Goal: Information Seeking & Learning: Learn about a topic

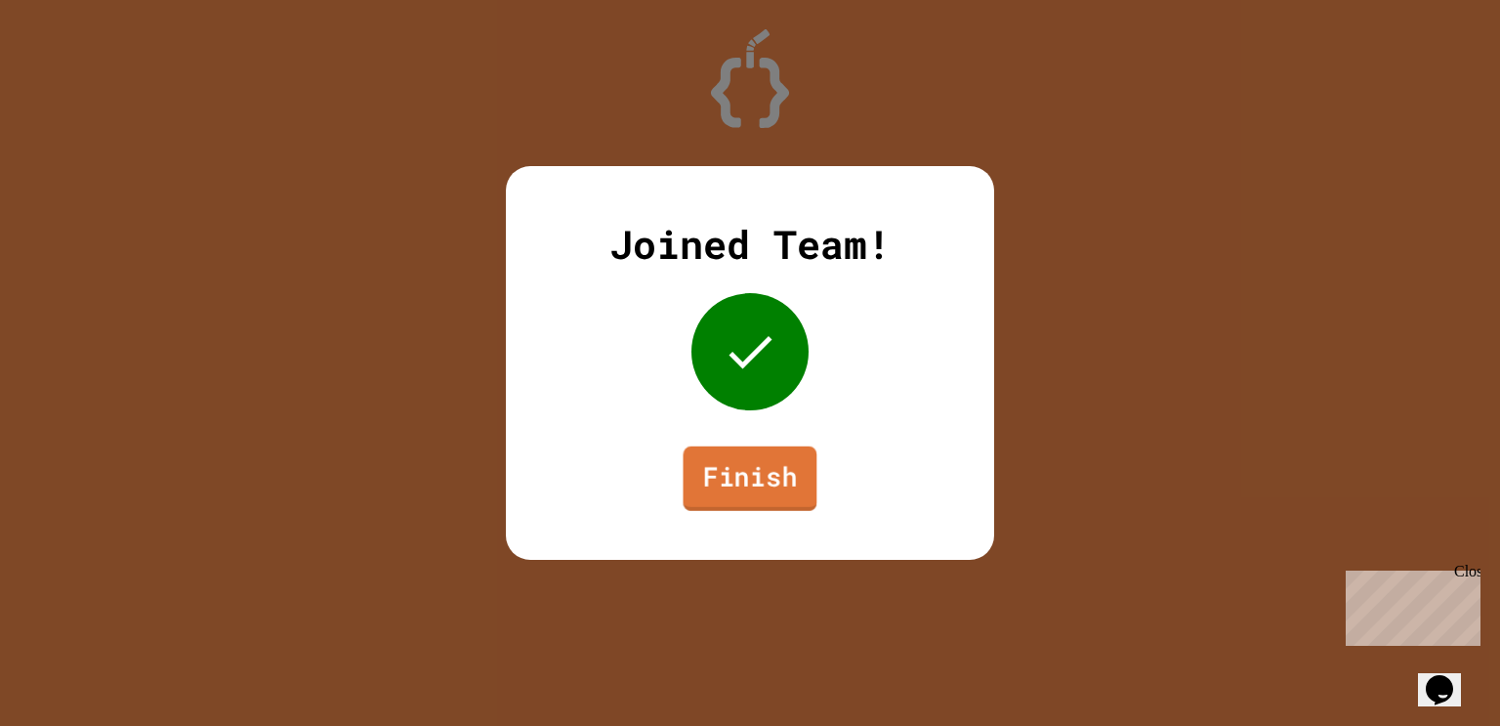
click at [755, 476] on link "Finish" at bounding box center [751, 478] width 134 height 64
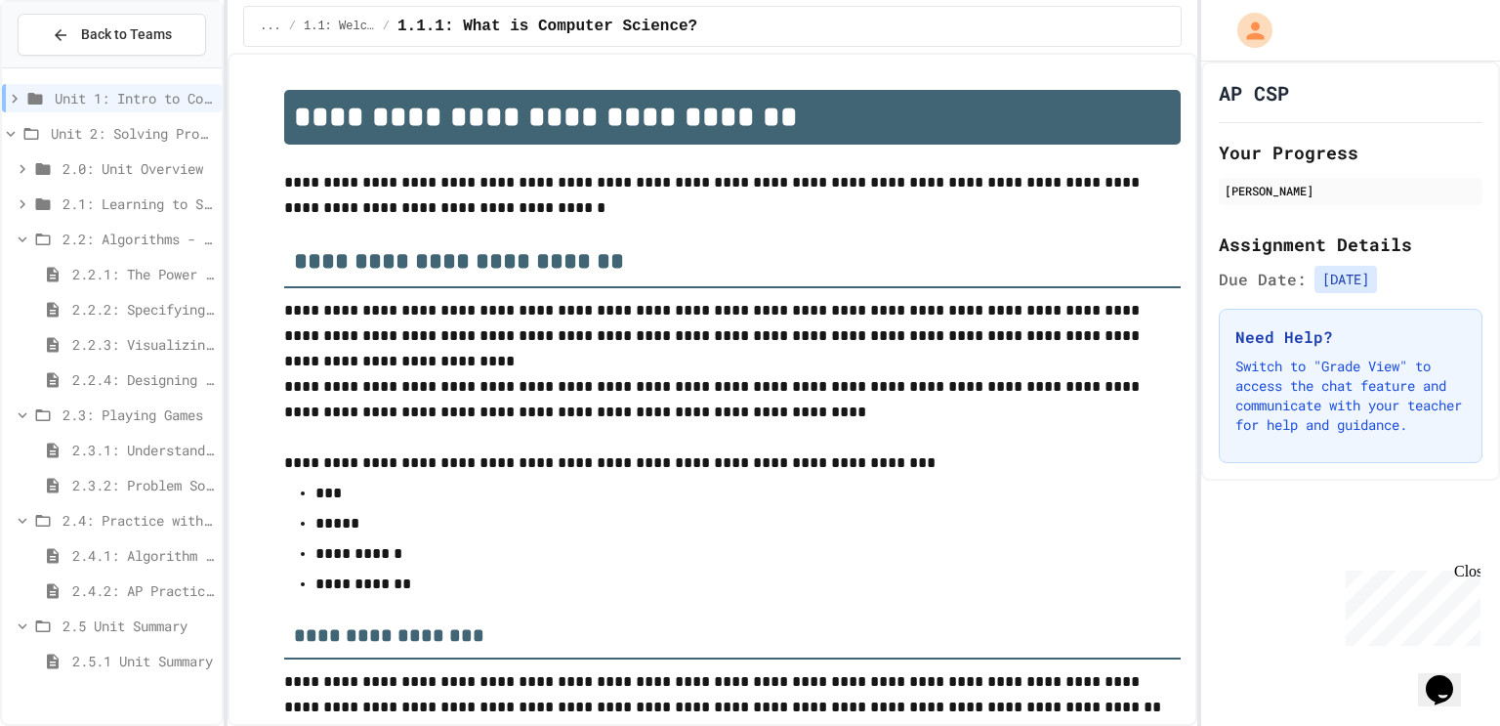
scroll to position [3066, 0]
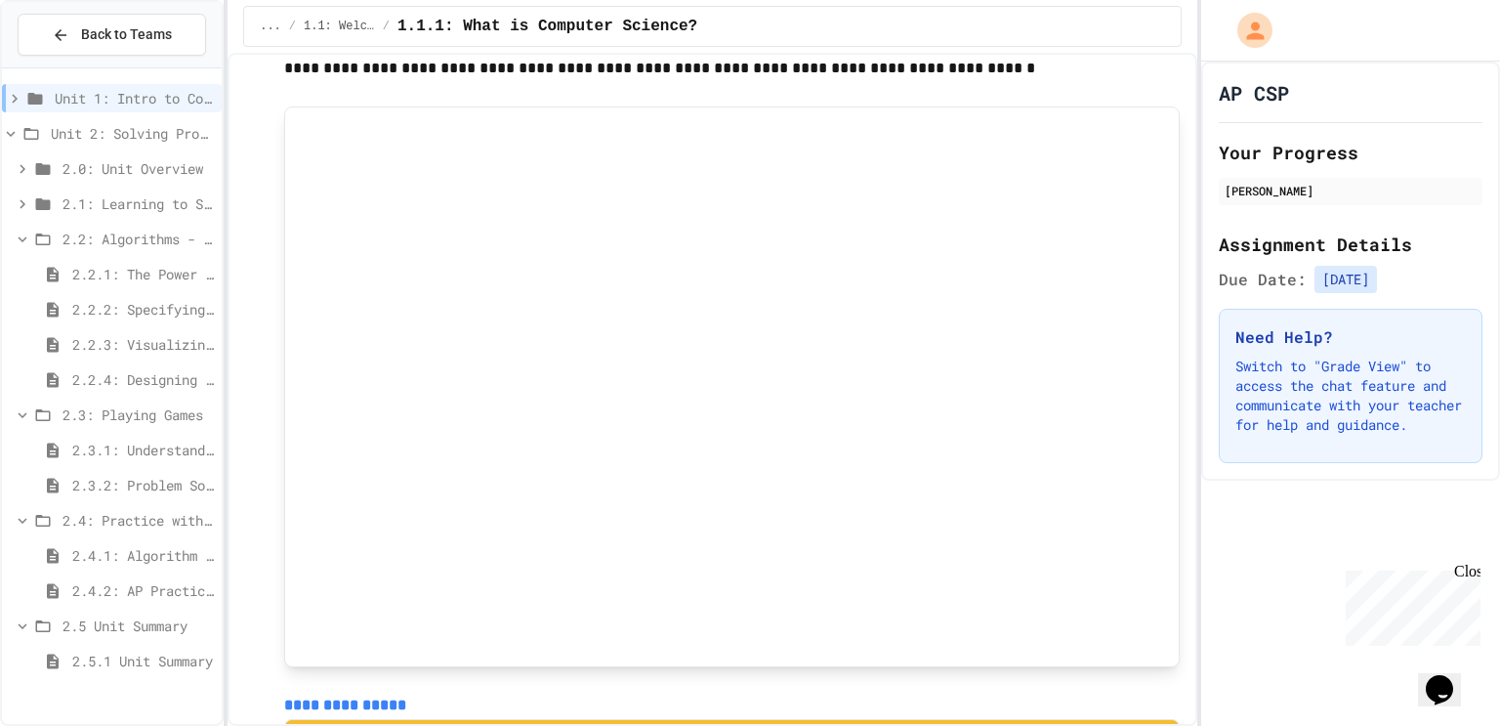
click at [143, 345] on span "2.2.3: Visualizing Logic with Flowcharts" at bounding box center [143, 344] width 142 height 21
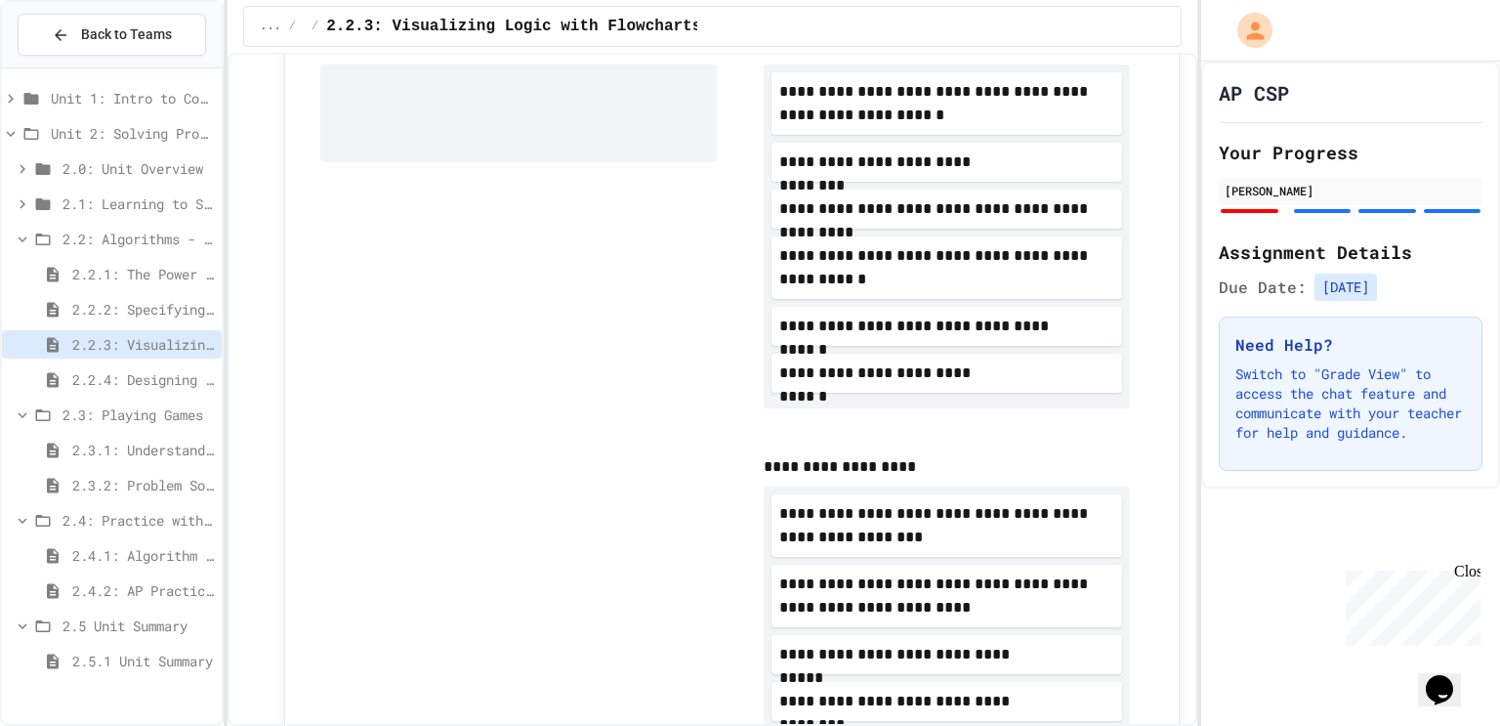
scroll to position [725, 0]
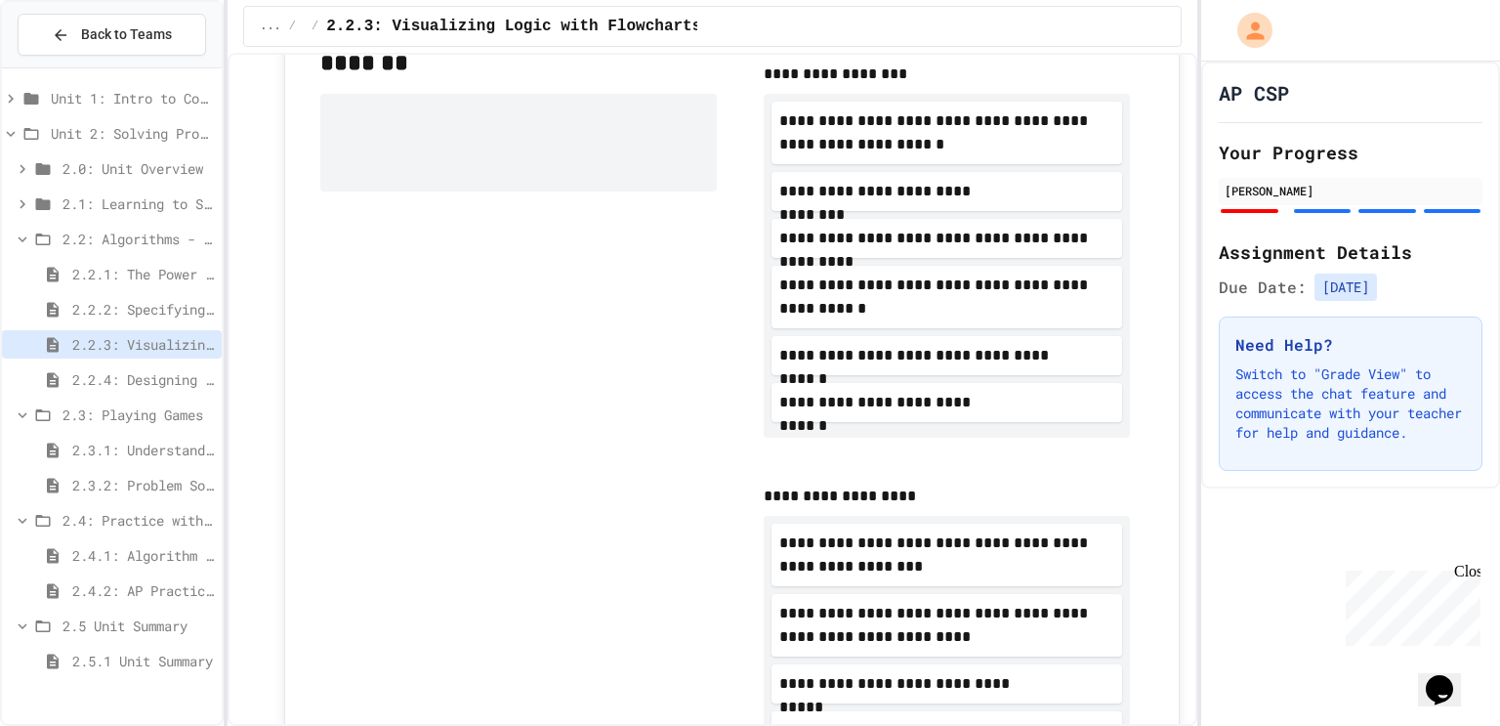
click at [140, 542] on div "2.4.1: Algorithm Practice Exercises" at bounding box center [112, 555] width 220 height 28
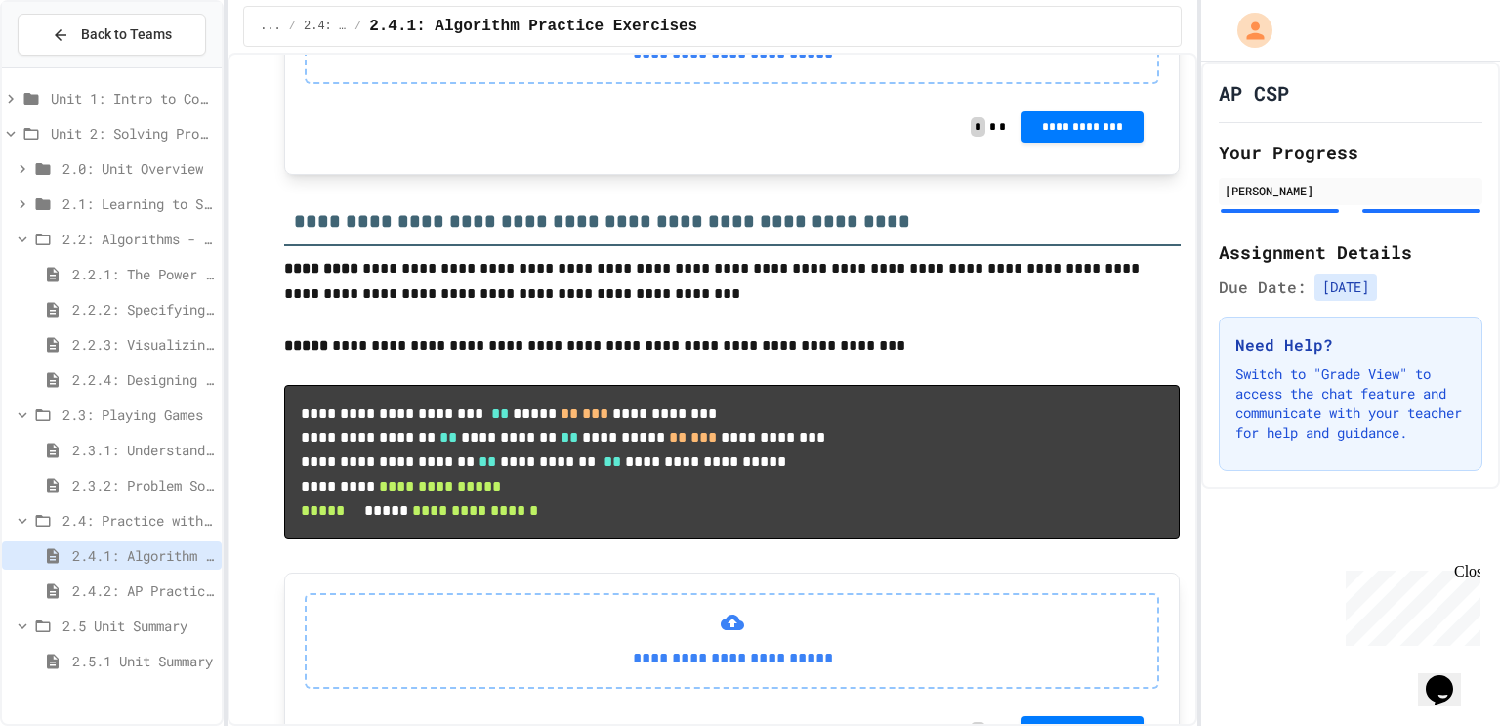
scroll to position [1605, 0]
drag, startPoint x: 586, startPoint y: 126, endPoint x: 699, endPoint y: 251, distance: 168.7
click at [699, 175] on div "**********" at bounding box center [731, 71] width 895 height 207
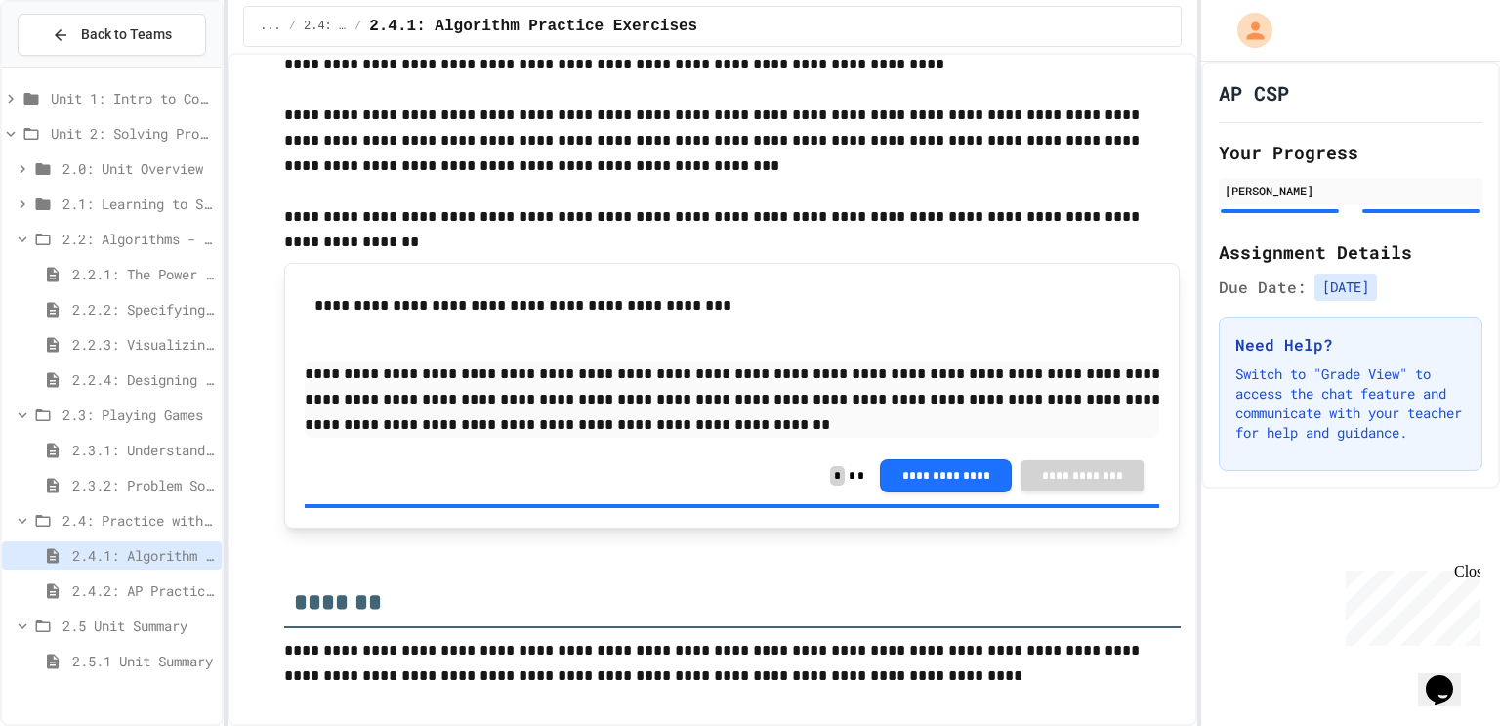
scroll to position [2747, 0]
